Goal: Transaction & Acquisition: Purchase product/service

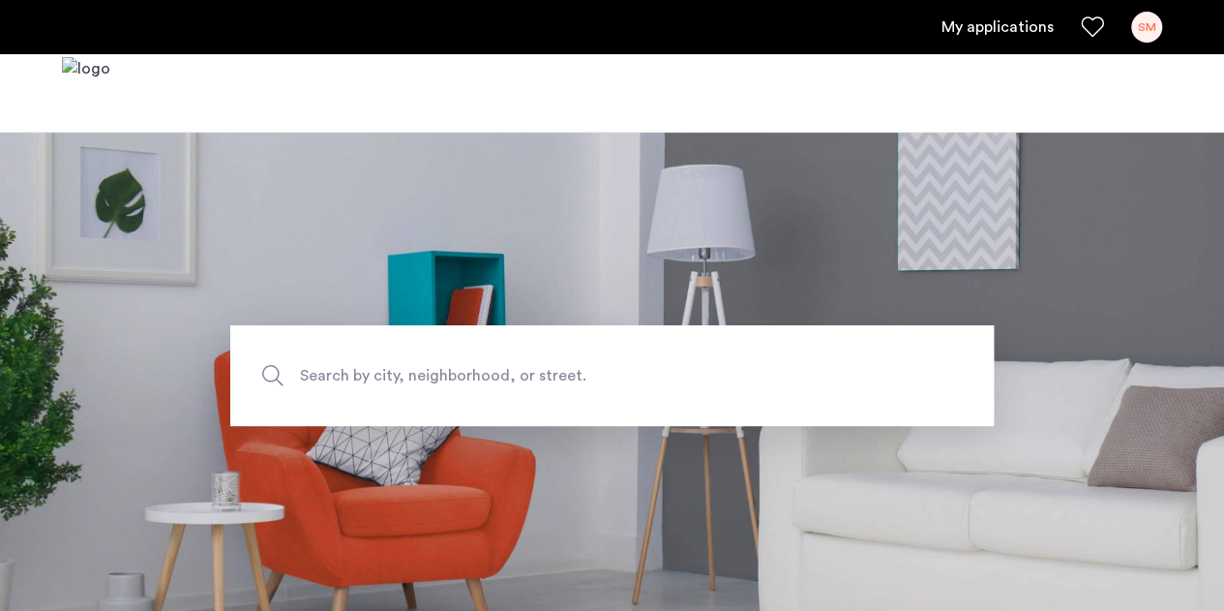
click at [214, 310] on section "Search by city, neighborhood, or street." at bounding box center [612, 375] width 1224 height 487
click at [1134, 24] on div "SM" at bounding box center [1146, 27] width 31 height 31
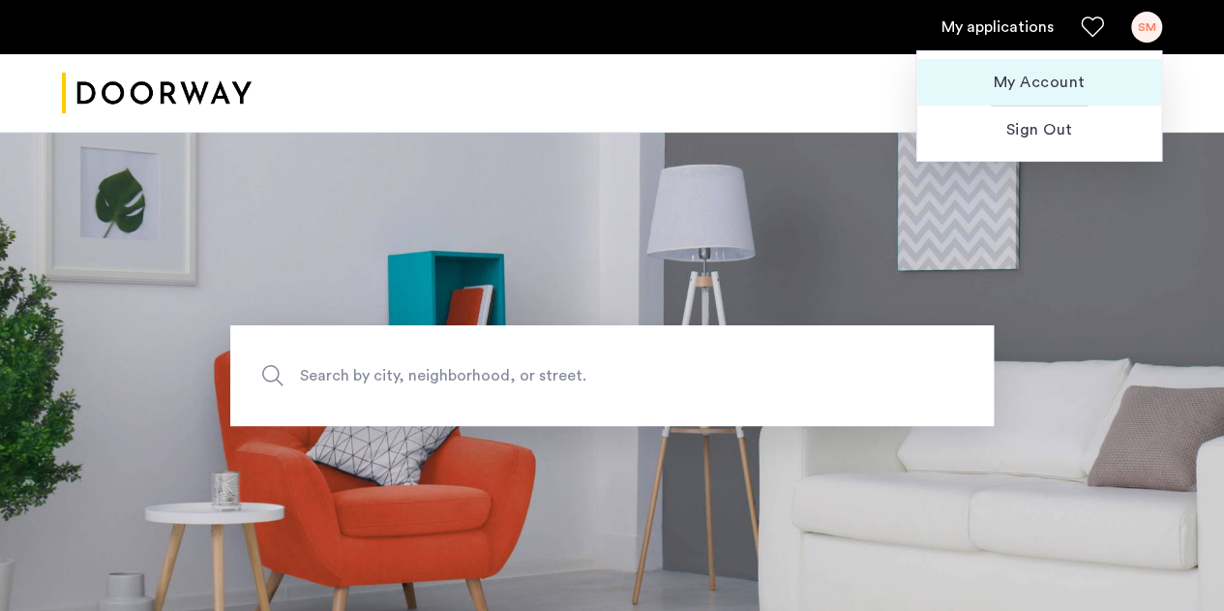
click at [1020, 76] on span "My Account" at bounding box center [1039, 82] width 213 height 23
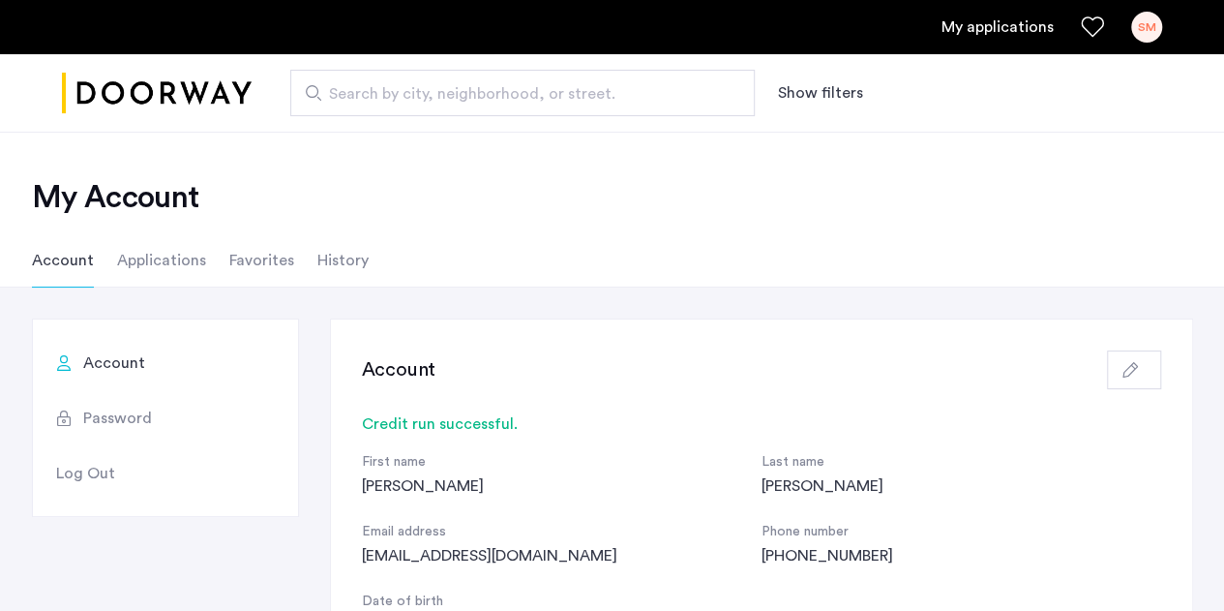
click at [164, 256] on li "Applications" at bounding box center [161, 260] width 89 height 54
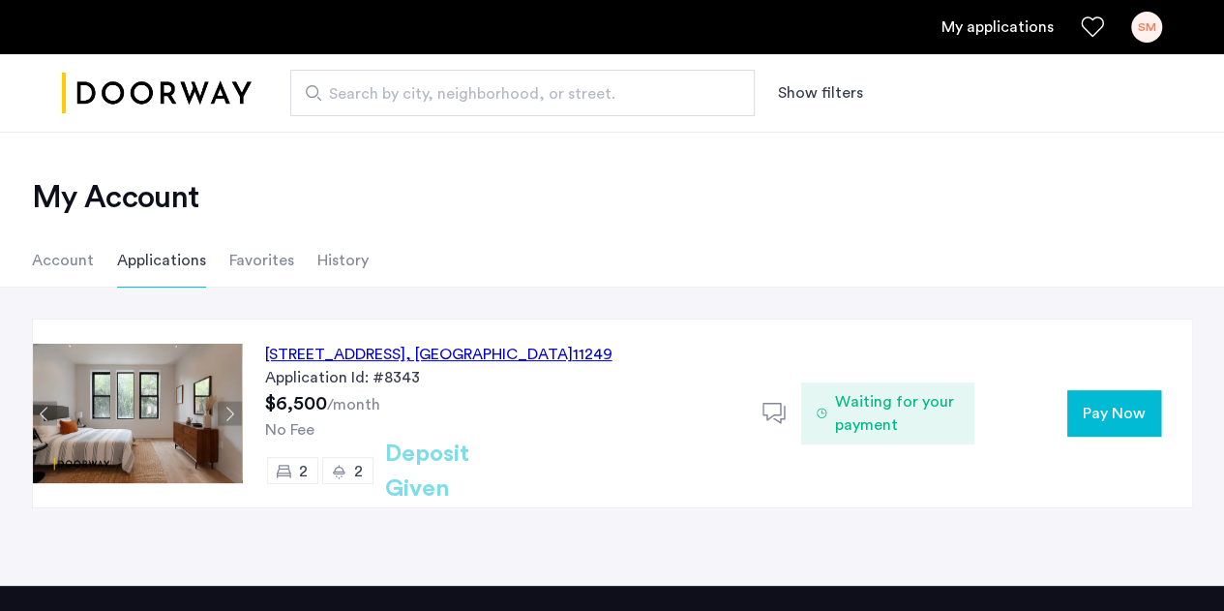
click at [1111, 409] on span "Pay Now" at bounding box center [1114, 413] width 63 height 23
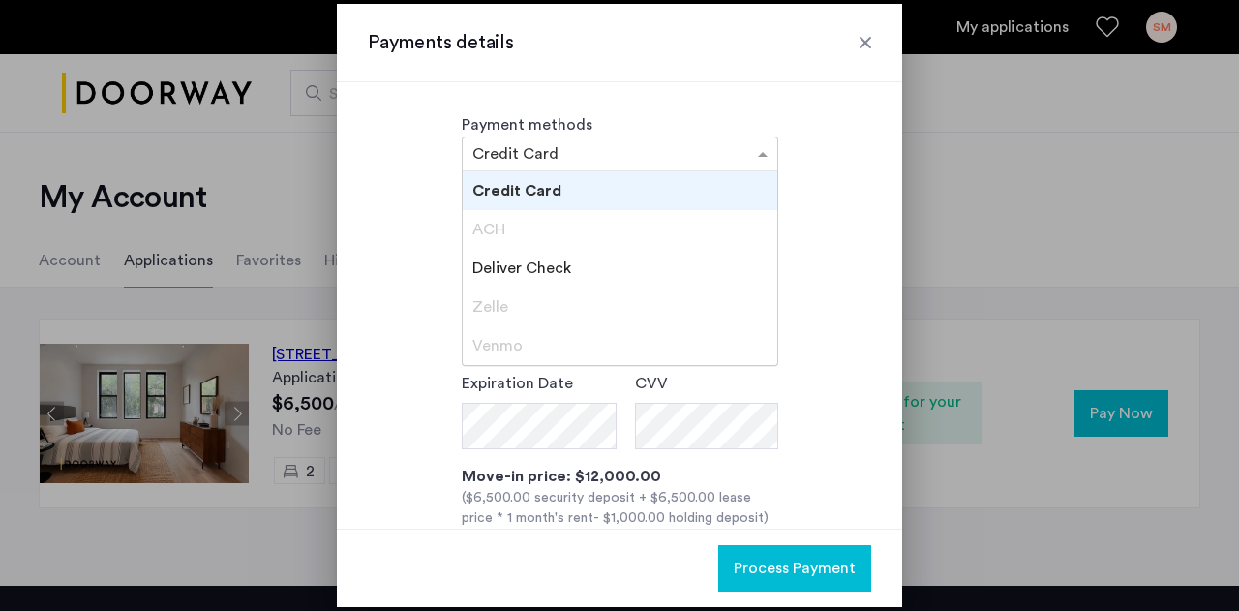
click at [738, 152] on div at bounding box center [620, 153] width 314 height 23
click at [608, 241] on div "ACH" at bounding box center [620, 229] width 314 height 39
click at [590, 181] on div "Credit Card" at bounding box center [620, 190] width 314 height 39
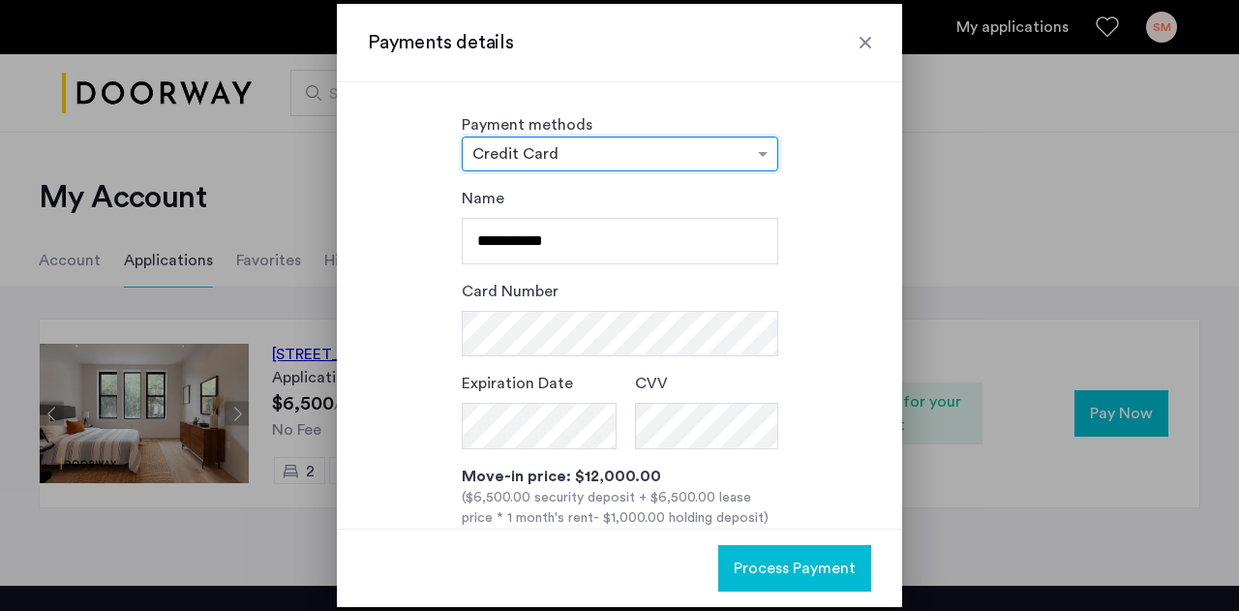
click at [584, 171] on div "**********" at bounding box center [619, 305] width 565 height 446
click at [572, 159] on input "text" at bounding box center [600, 156] width 256 height 14
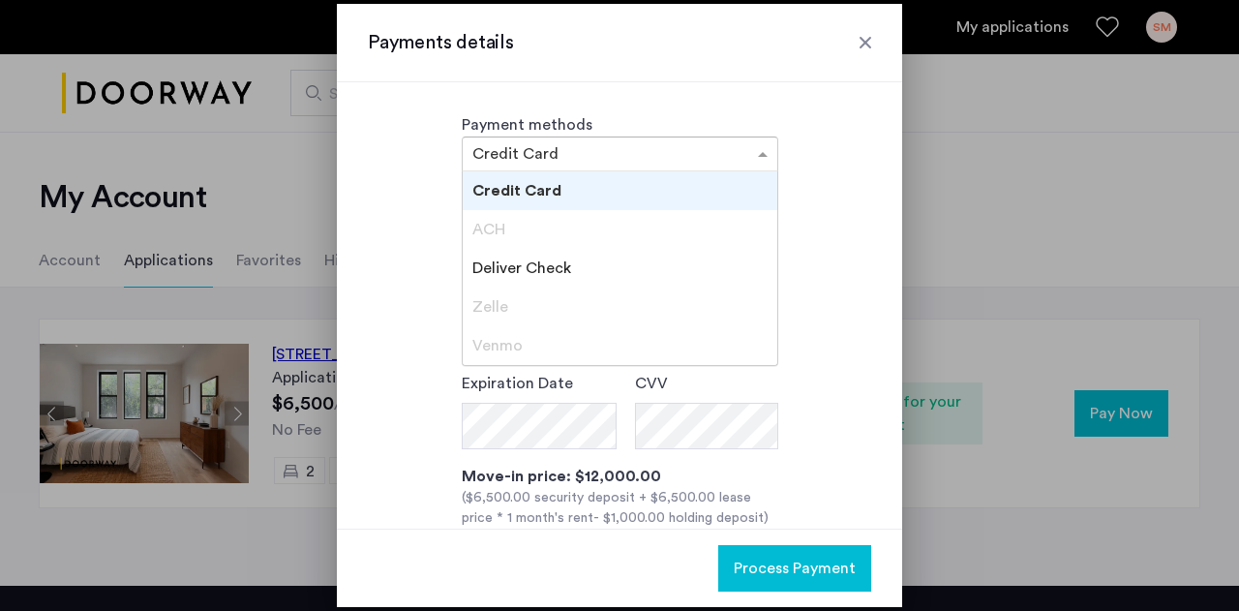
click at [554, 183] on span "Credit Card" at bounding box center [516, 190] width 89 height 15
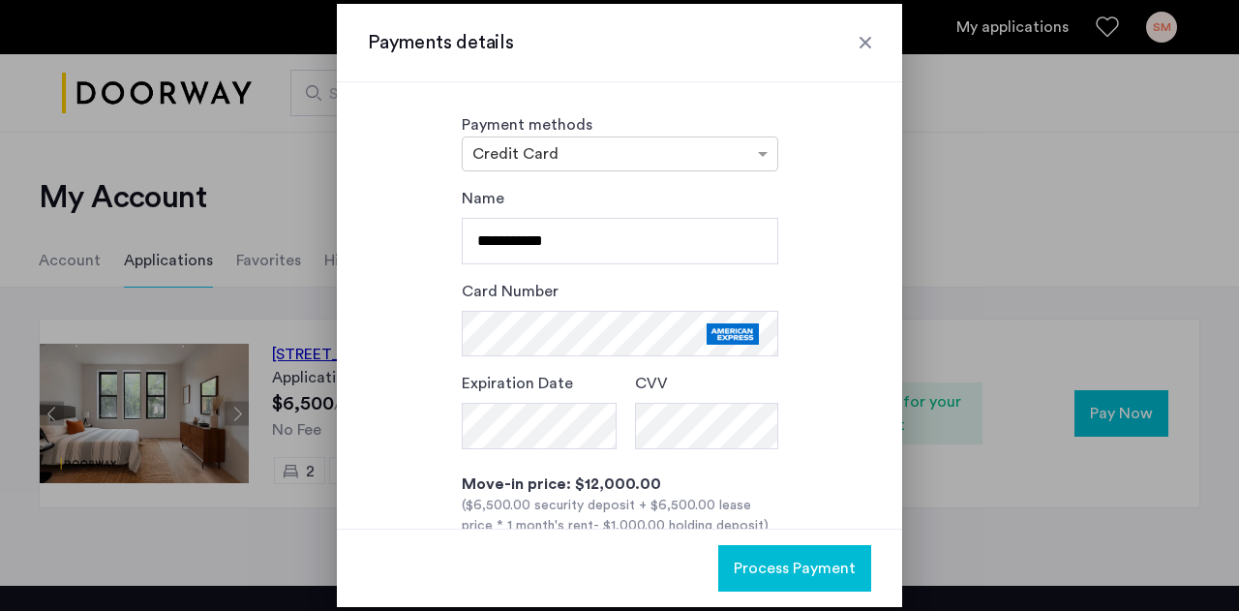
click at [375, 415] on div "**********" at bounding box center [619, 435] width 503 height 496
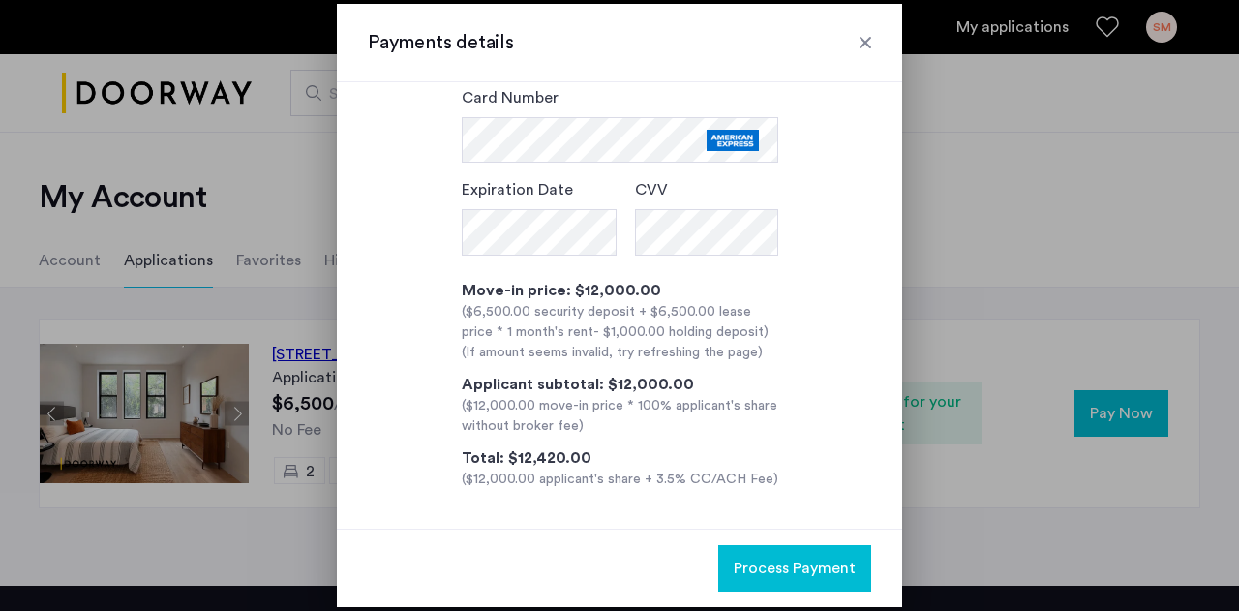
click at [778, 570] on span "Process Payment" at bounding box center [794, 567] width 122 height 23
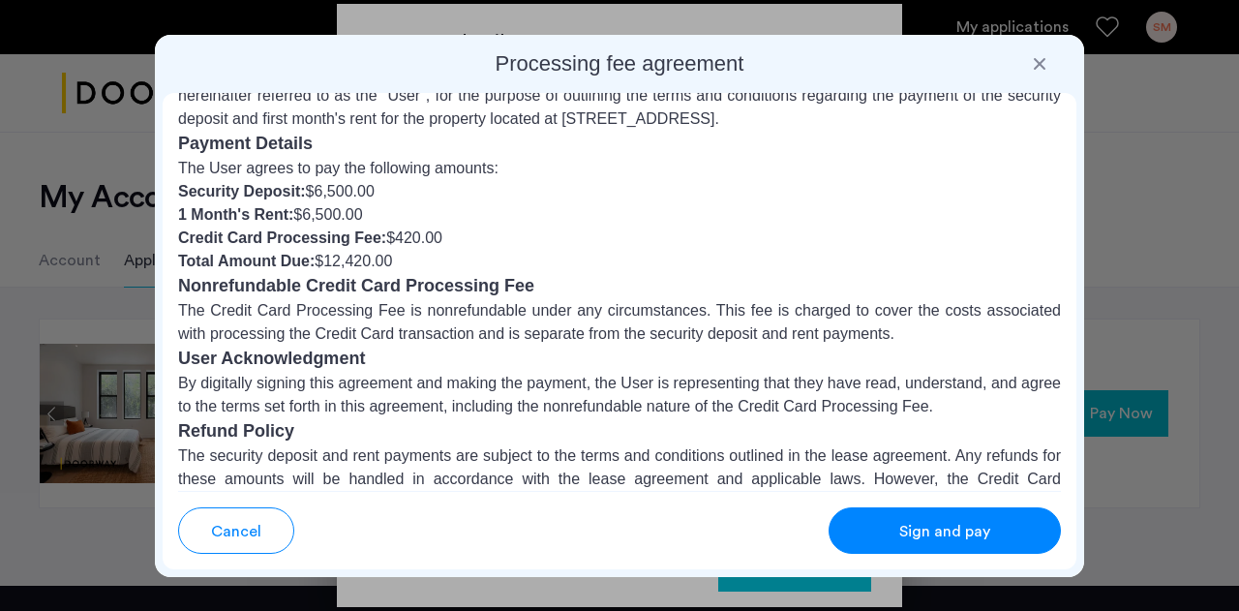
scroll to position [77, 0]
click at [235, 540] on span "Cancel" at bounding box center [236, 531] width 50 height 23
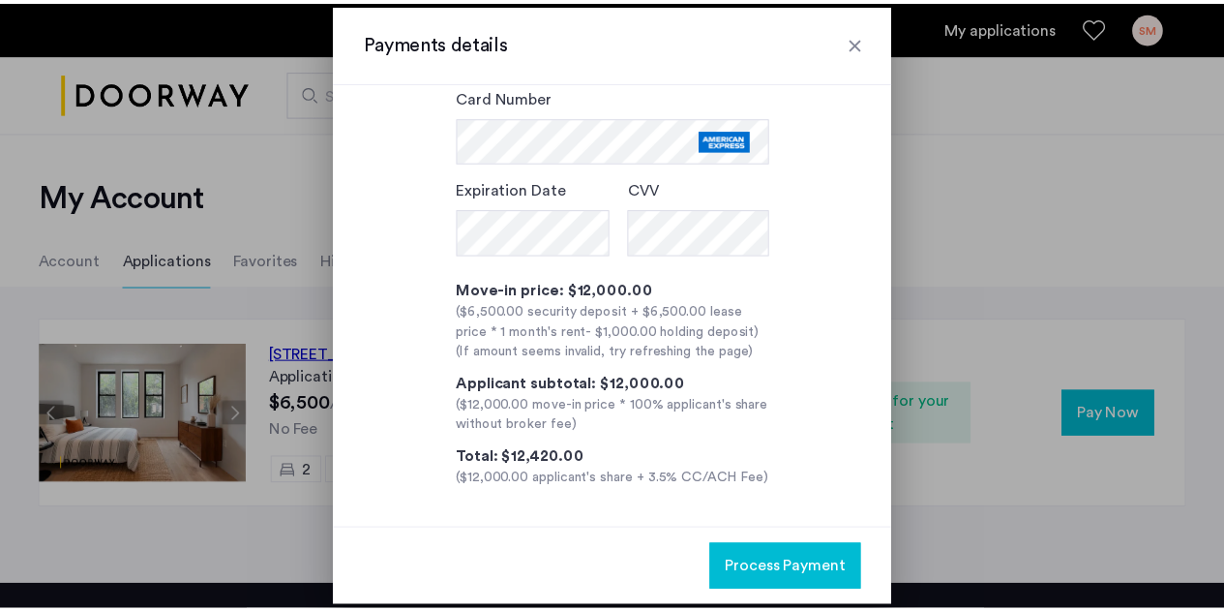
scroll to position [0, 0]
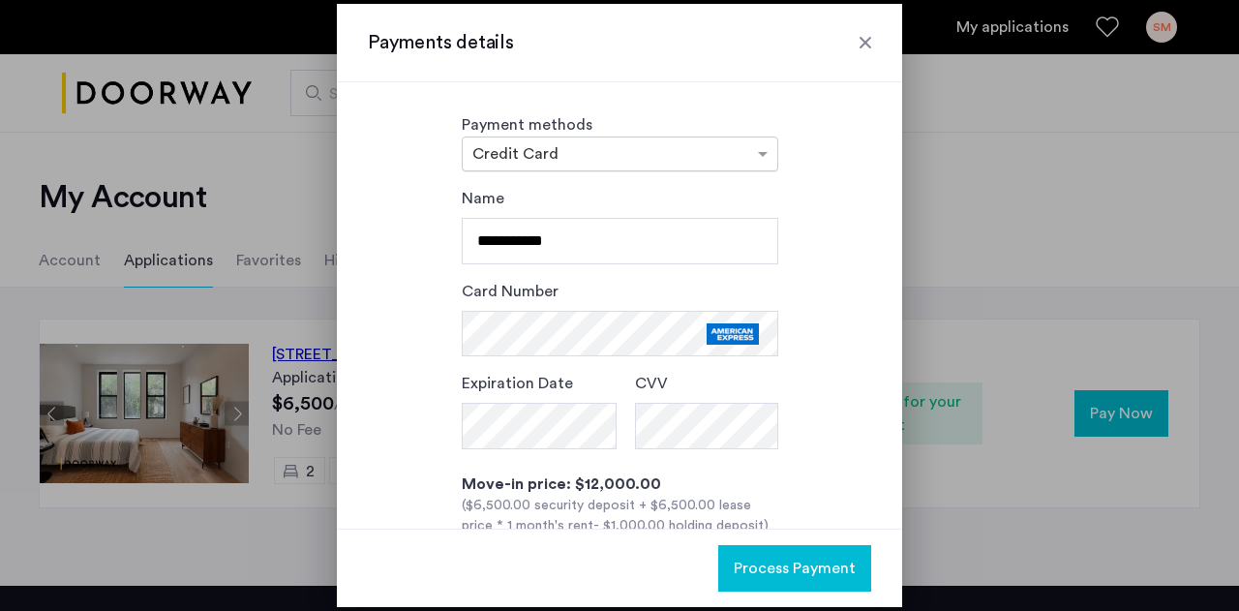
click at [598, 167] on div "× Credit Card" at bounding box center [620, 153] width 316 height 35
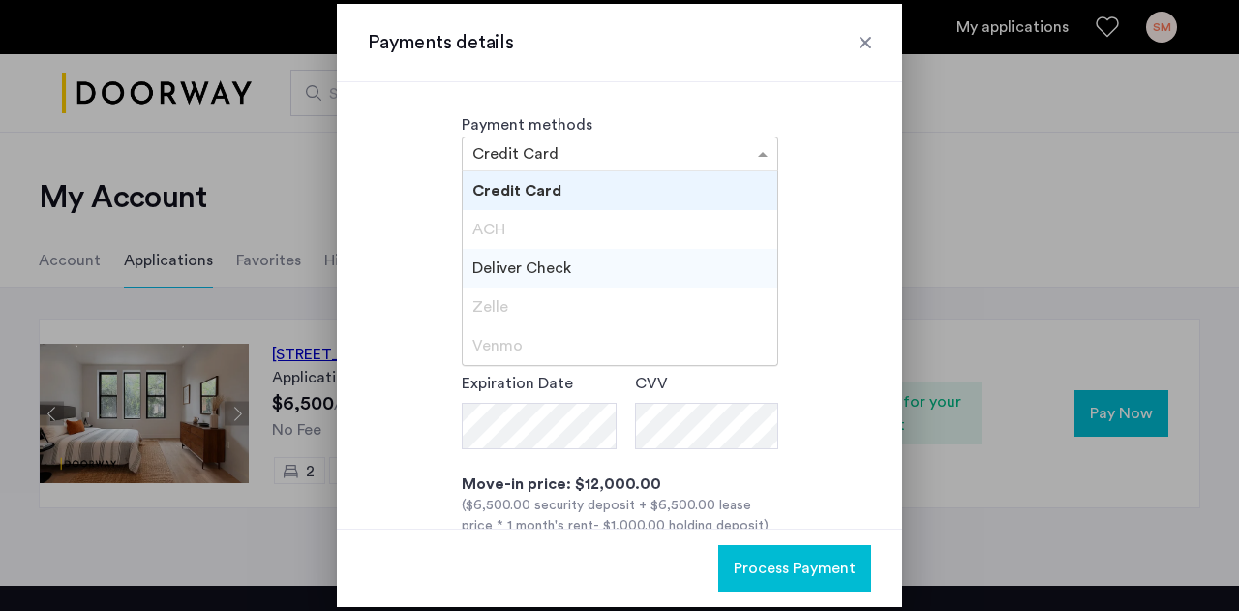
click at [563, 274] on span "Deliver Check" at bounding box center [521, 267] width 99 height 15
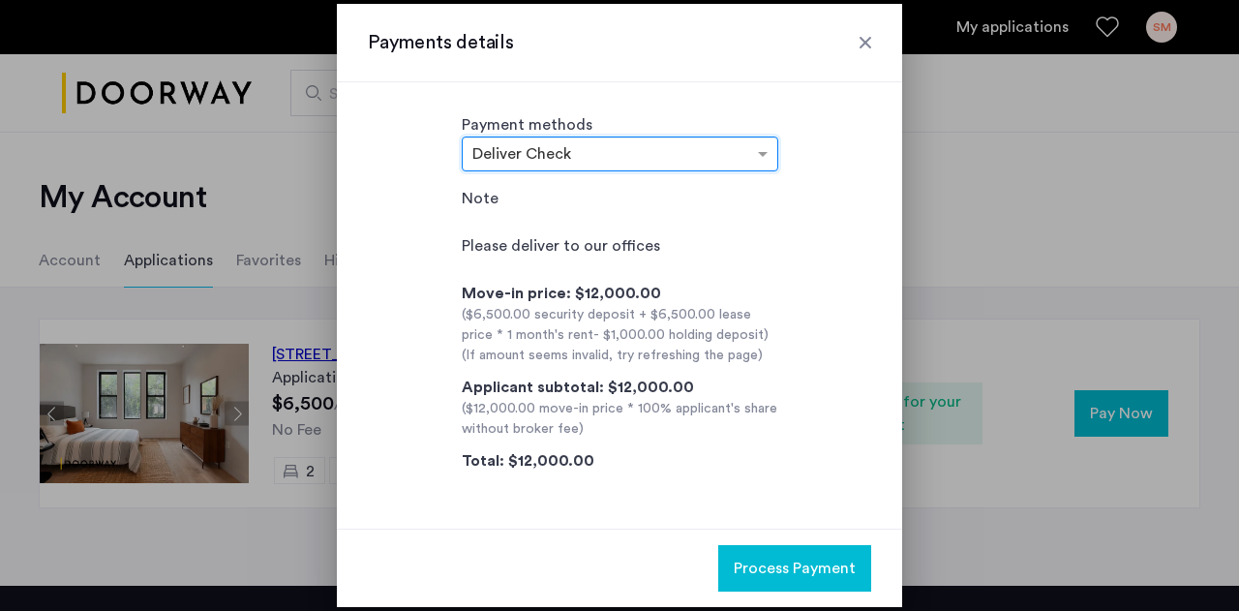
click at [855, 51] on div at bounding box center [864, 42] width 19 height 19
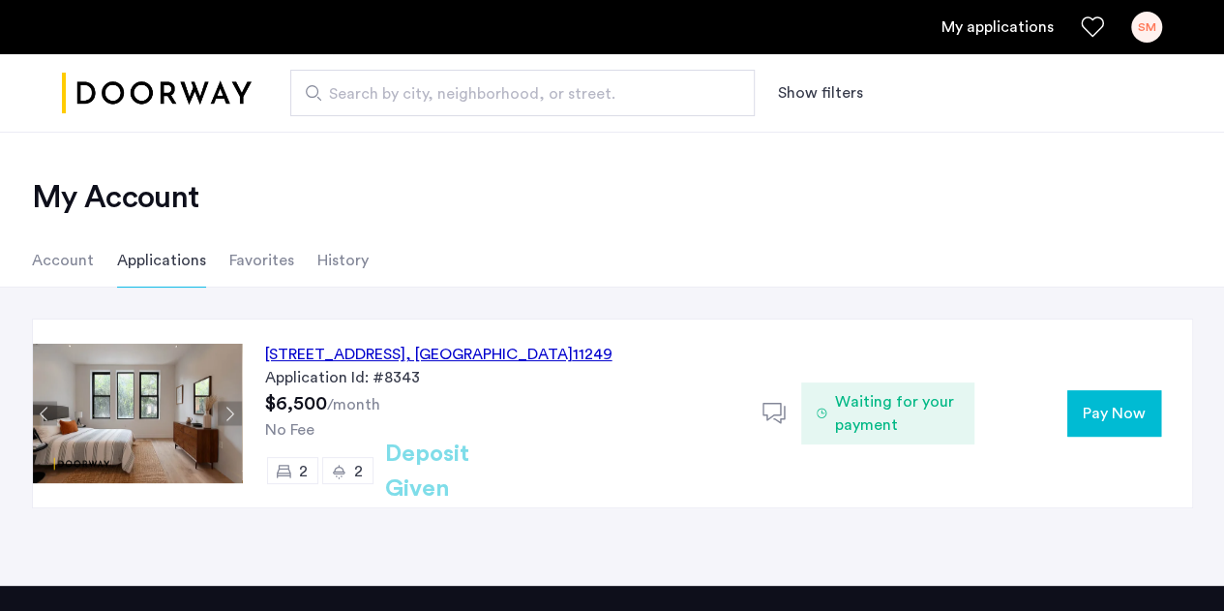
click at [1132, 35] on div "SM" at bounding box center [1146, 27] width 31 height 31
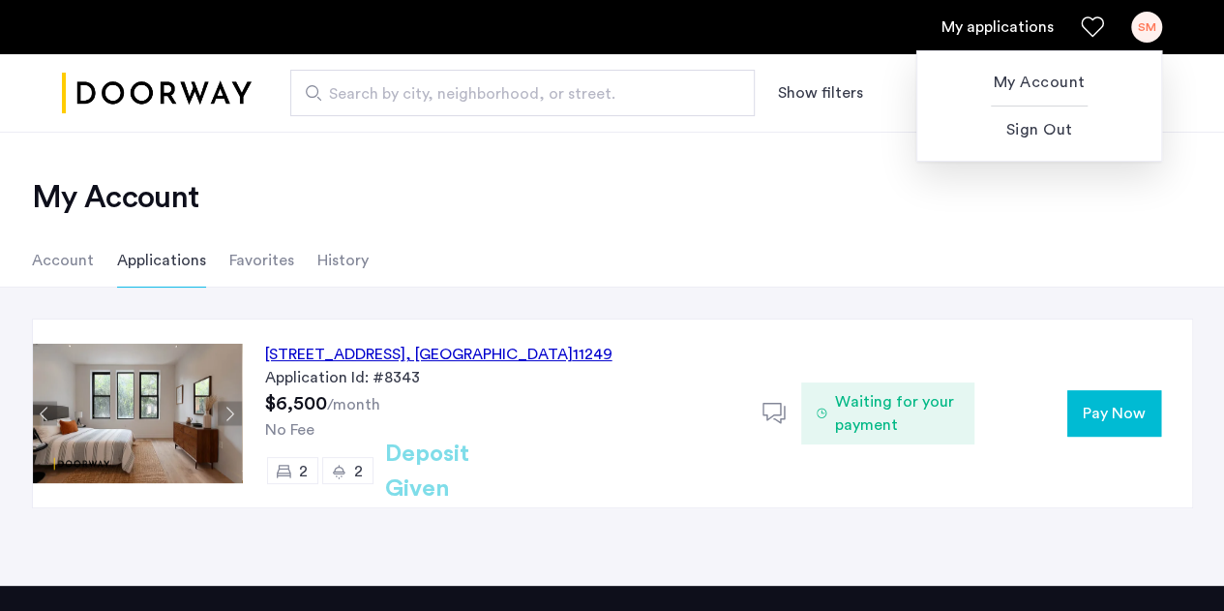
click at [679, 146] on div at bounding box center [612, 305] width 1224 height 611
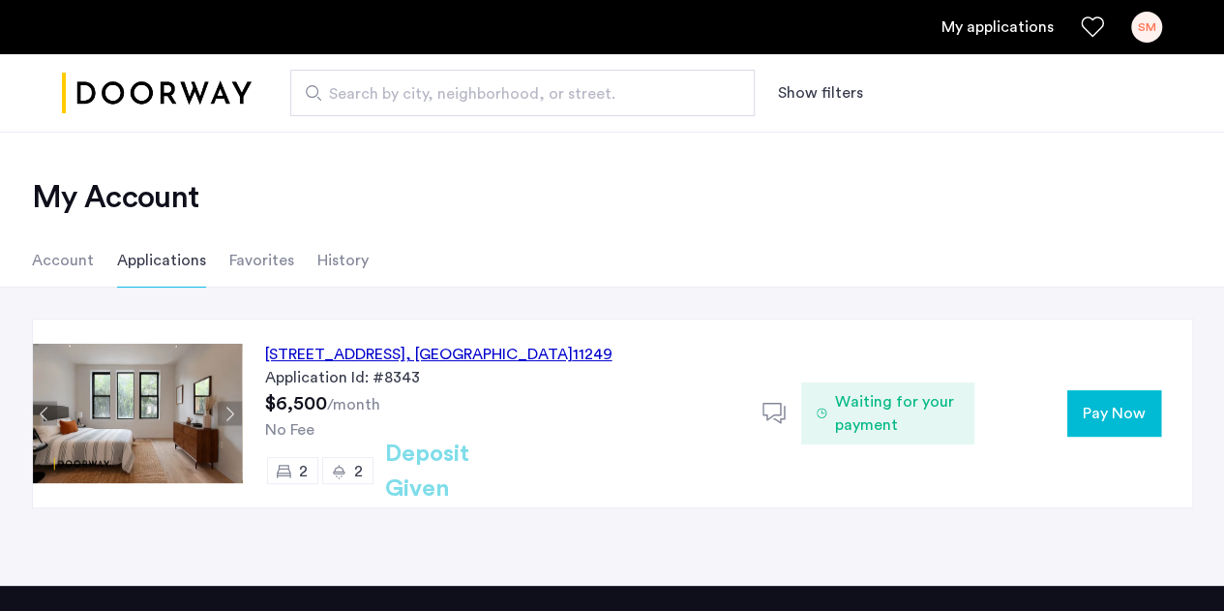
click at [1146, 40] on div "SM" at bounding box center [1146, 27] width 31 height 31
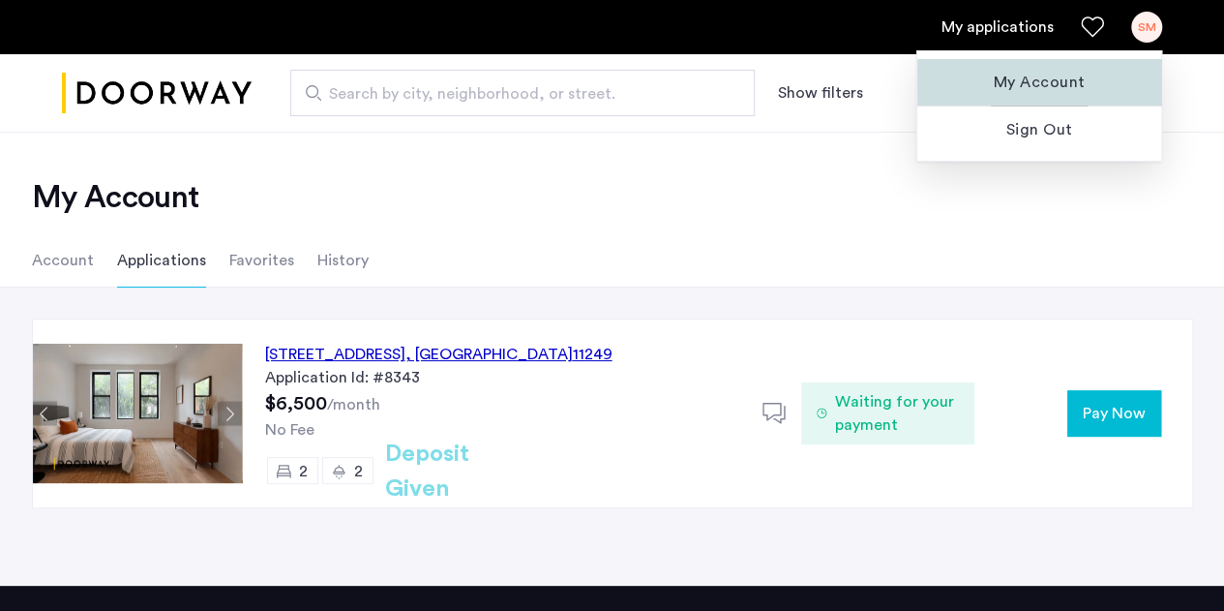
click at [1048, 92] on span "My Account" at bounding box center [1039, 82] width 213 height 23
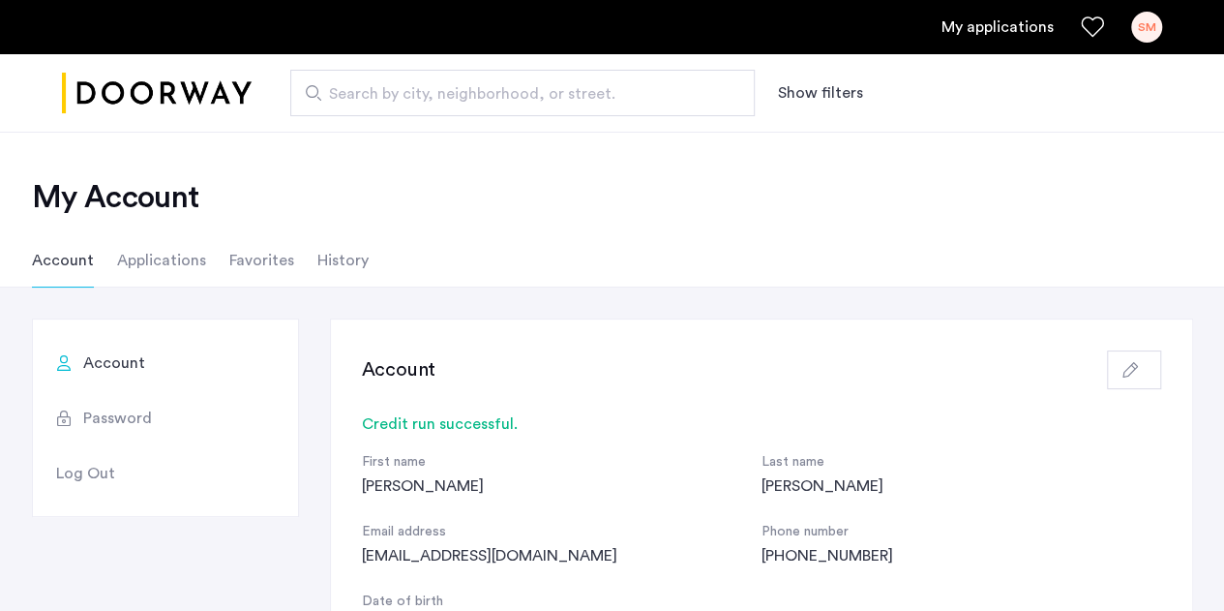
click at [168, 265] on li "Applications" at bounding box center [161, 260] width 89 height 54
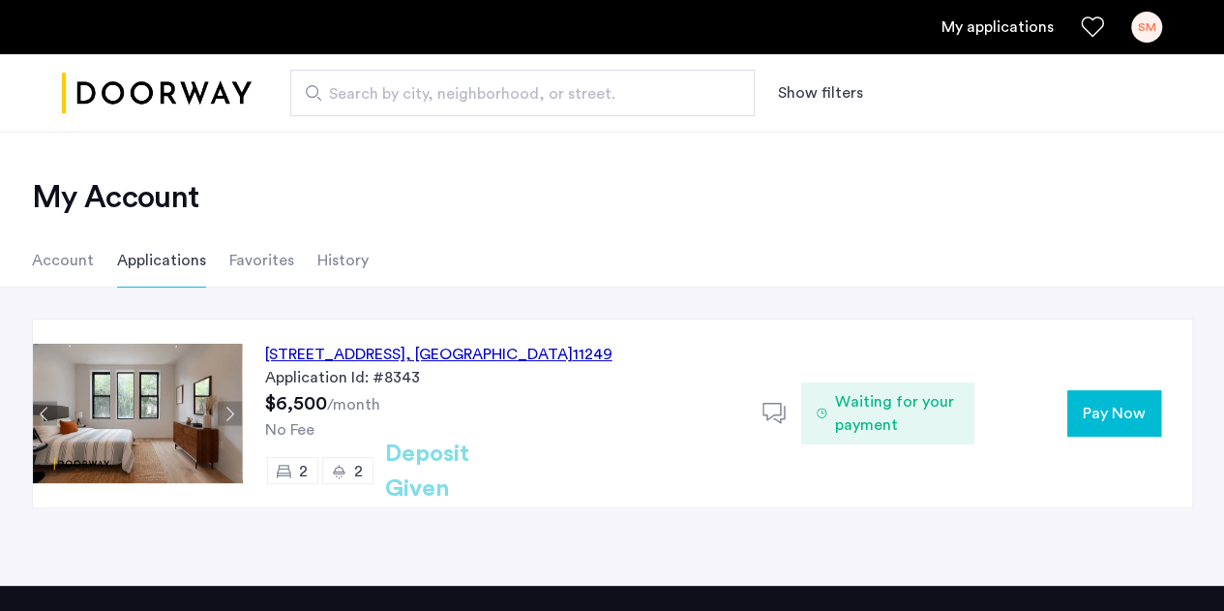
click at [229, 257] on li "Favorites" at bounding box center [261, 260] width 65 height 54
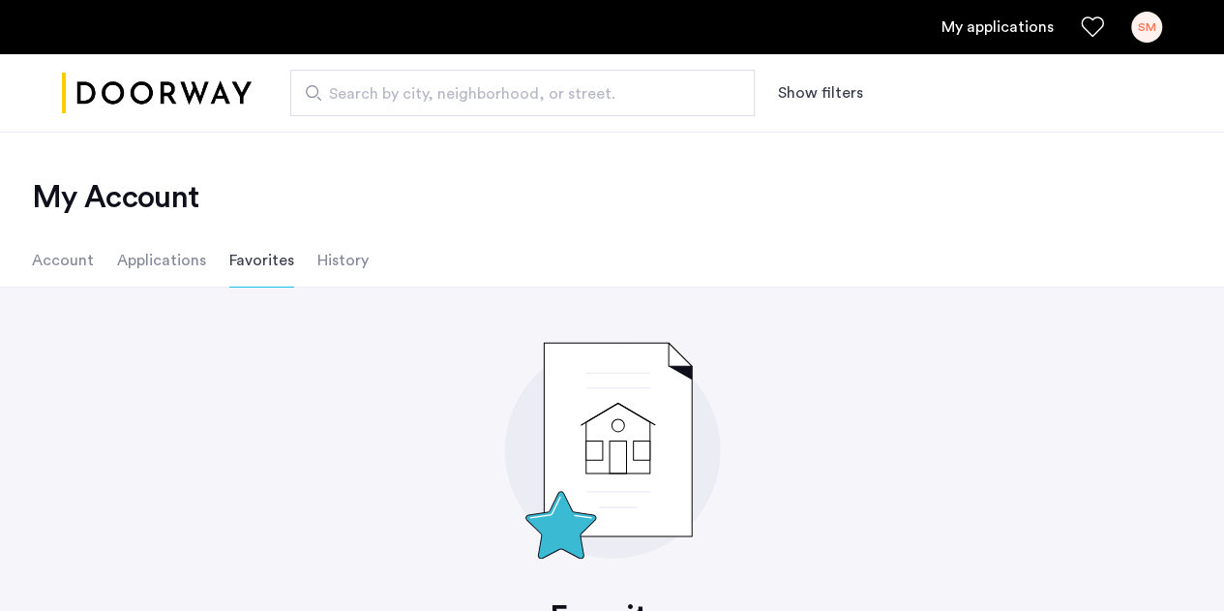
click at [317, 256] on li "History" at bounding box center [342, 260] width 51 height 54
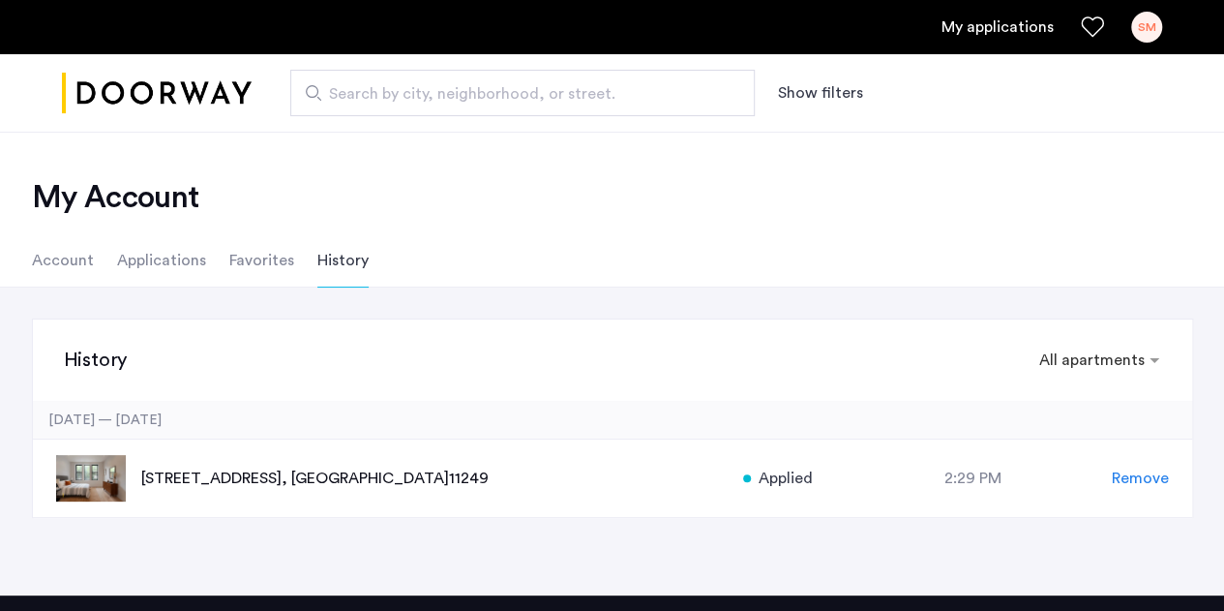
click at [60, 276] on li "Account" at bounding box center [63, 260] width 62 height 54
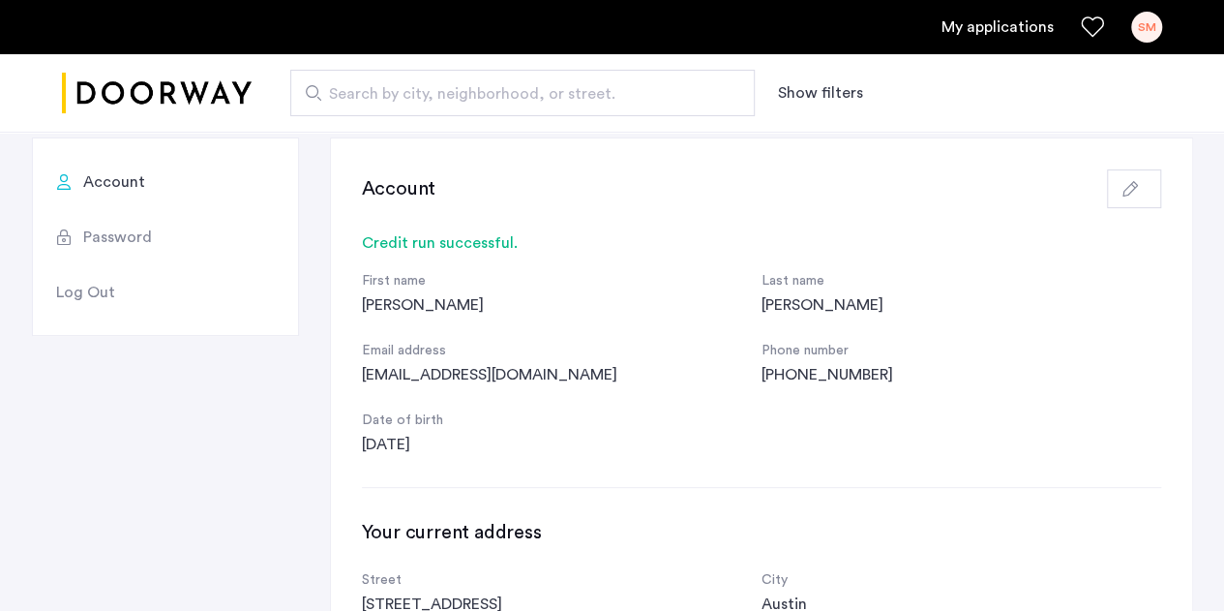
scroll to position [182, 0]
